Goal: Communication & Community: Answer question/provide support

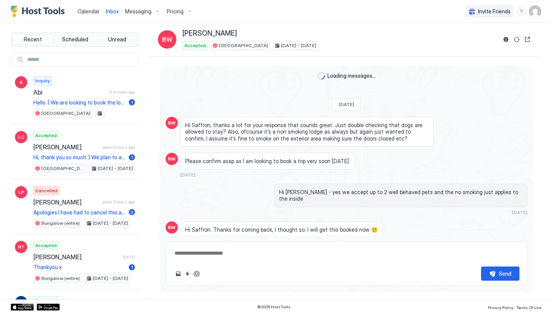
scroll to position [2187, 0]
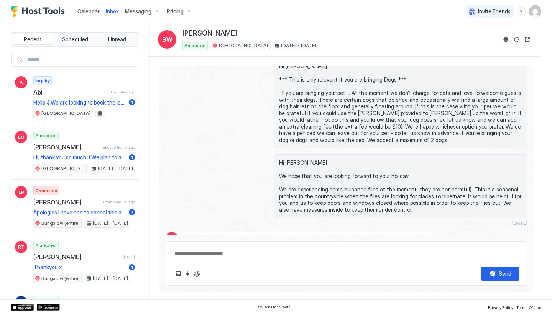
click at [137, 10] on span "Messaging" at bounding box center [138, 11] width 26 height 7
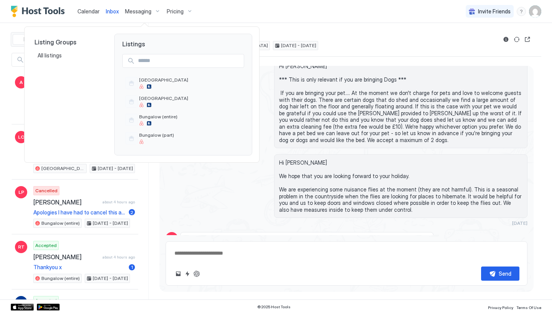
click at [137, 10] on div at bounding box center [276, 157] width 552 height 314
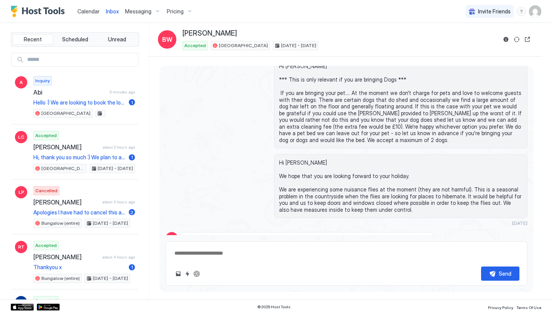
click at [116, 10] on span "Inbox" at bounding box center [112, 11] width 13 height 7
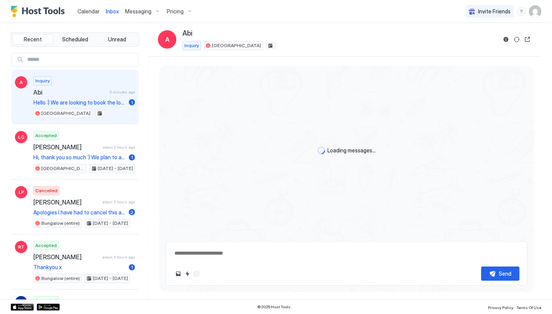
click at [142, 14] on span "Messaging" at bounding box center [138, 11] width 26 height 7
type textarea "*"
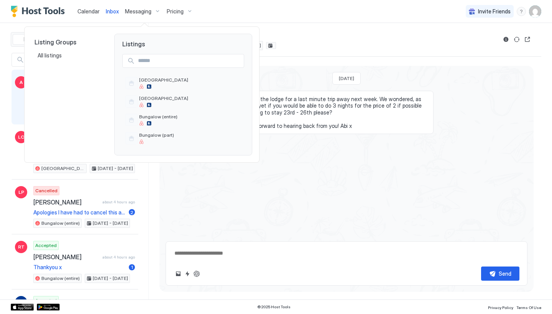
click at [136, 10] on div at bounding box center [276, 157] width 552 height 314
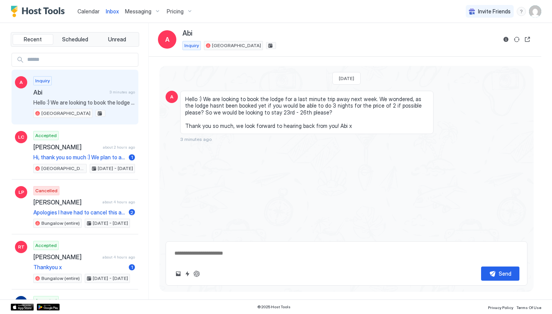
click at [95, 8] on link "Calendar" at bounding box center [88, 11] width 22 height 8
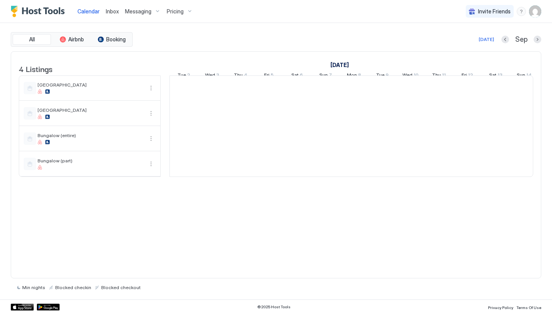
scroll to position [0, 426]
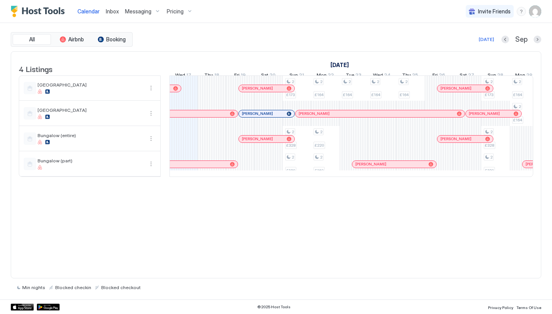
click at [109, 8] on link "Inbox" at bounding box center [112, 11] width 13 height 8
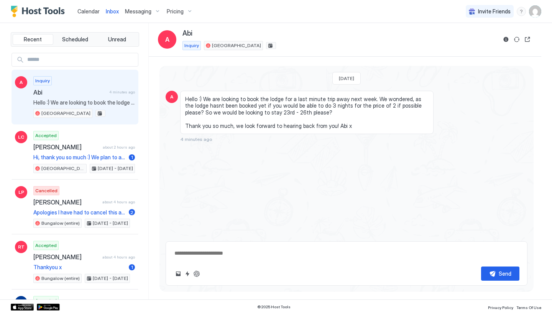
click at [256, 255] on textarea at bounding box center [347, 253] width 346 height 14
type textarea "********"
